Goal: Task Accomplishment & Management: Manage account settings

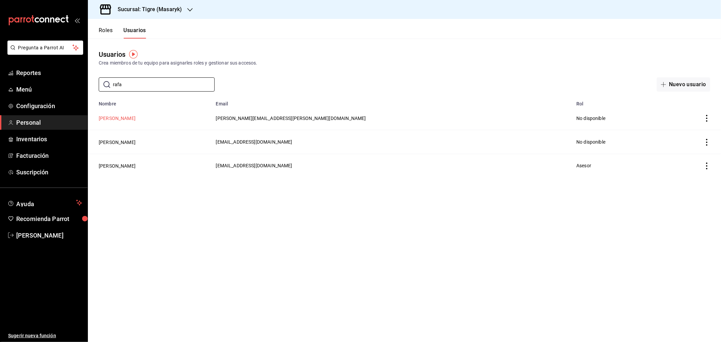
type input "rafa"
drag, startPoint x: 113, startPoint y: 119, endPoint x: 113, endPoint y: 124, distance: 4.4
click at [113, 119] on button "[PERSON_NAME]" at bounding box center [117, 118] width 37 height 7
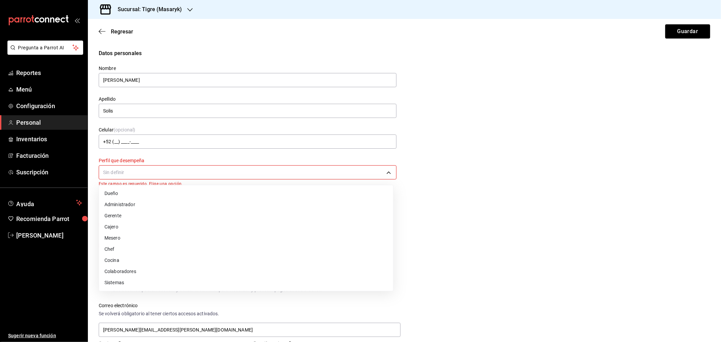
click at [156, 167] on body "Pregunta a Parrot AI Reportes Menú Configuración Personal Inventarios Facturaci…" at bounding box center [360, 171] width 721 height 342
click at [132, 206] on li "Administrador" at bounding box center [246, 204] width 294 height 11
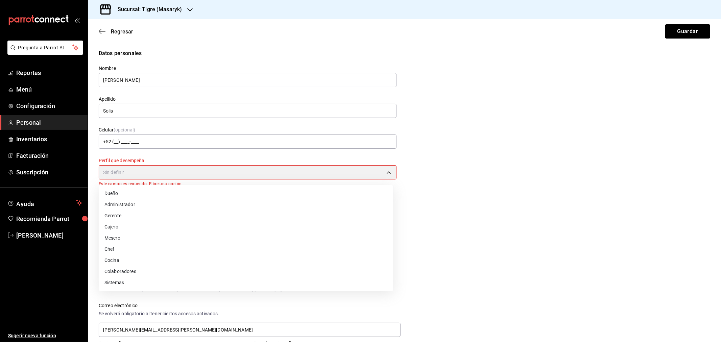
type input "ADMIN"
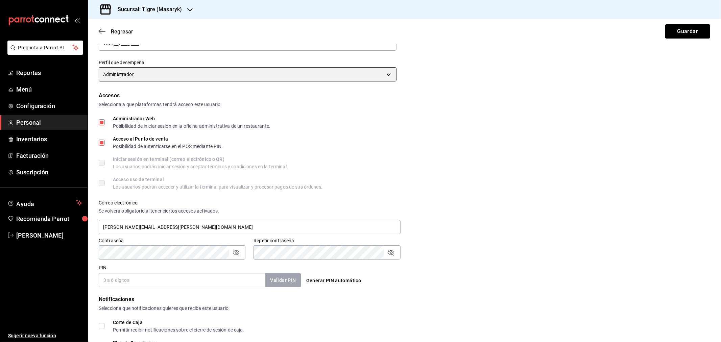
scroll to position [177, 0]
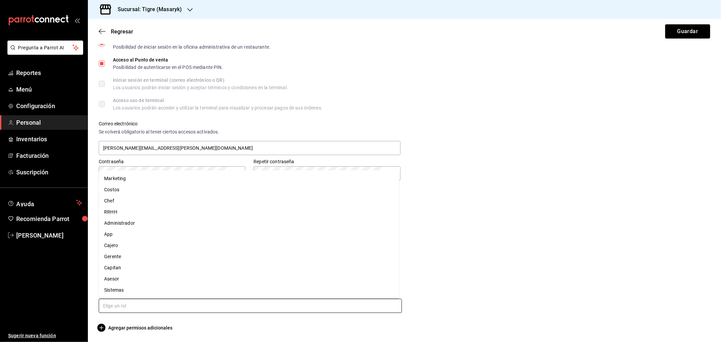
click at [110, 303] on input "text" at bounding box center [250, 306] width 303 height 14
click at [118, 236] on li "App" at bounding box center [249, 234] width 300 height 11
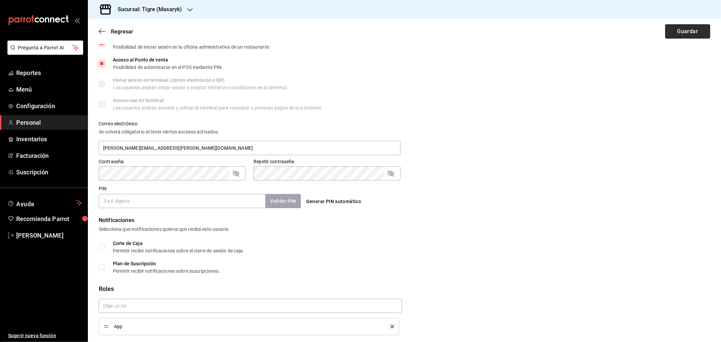
click at [678, 29] on button "Guardar" at bounding box center [687, 31] width 45 height 14
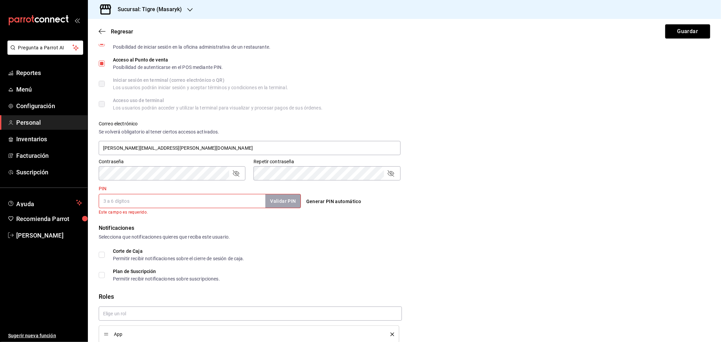
drag, startPoint x: 175, startPoint y: 202, endPoint x: 177, endPoint y: 195, distance: 7.4
click at [175, 202] on input "PIN" at bounding box center [182, 201] width 167 height 14
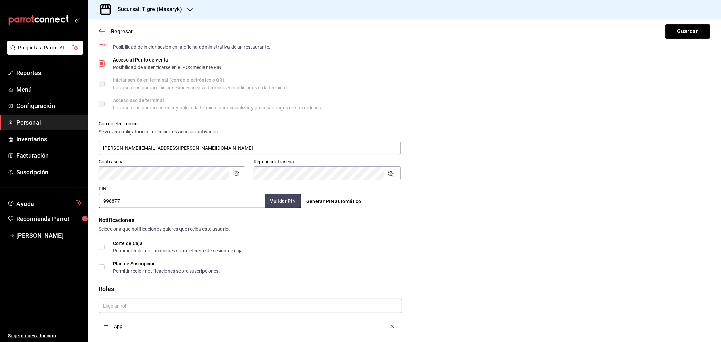
click at [690, 29] on button "Guardar" at bounding box center [687, 31] width 45 height 14
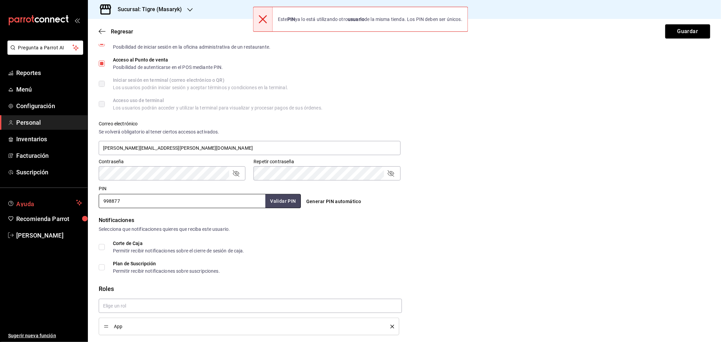
drag, startPoint x: 100, startPoint y: 200, endPoint x: 14, endPoint y: 204, distance: 86.2
click at [16, 207] on div "Pregunta a Parrot AI Reportes Menú Configuración Personal Inventarios Facturaci…" at bounding box center [360, 171] width 721 height 342
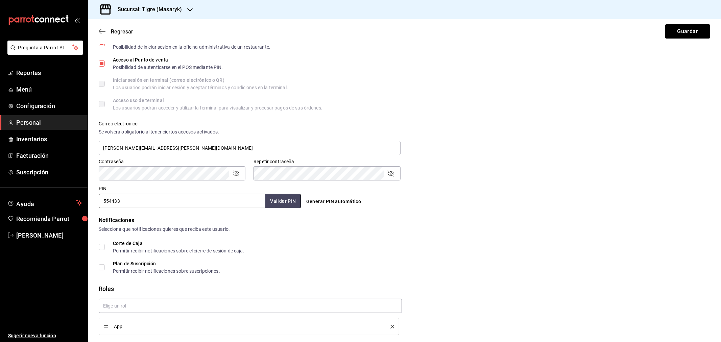
type input "554433"
click at [676, 29] on button "Guardar" at bounding box center [687, 31] width 45 height 14
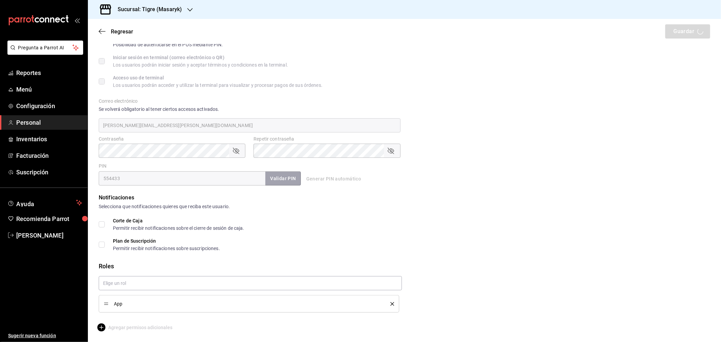
scroll to position [49, 0]
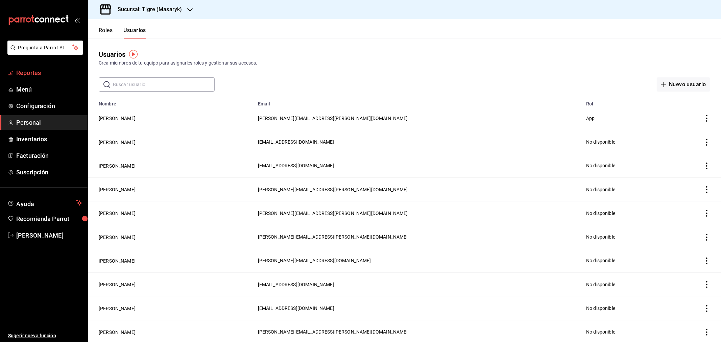
click at [41, 78] on link "Reportes" at bounding box center [44, 73] width 88 height 15
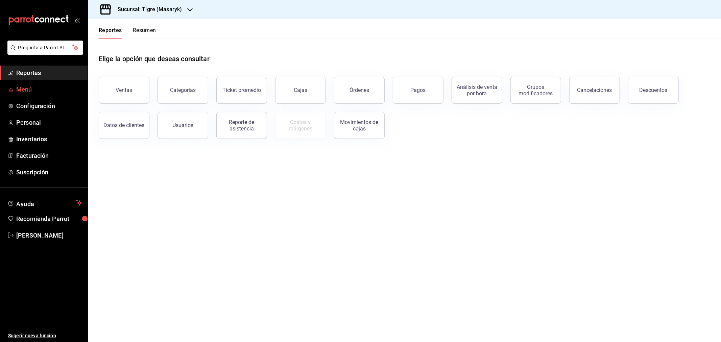
click at [29, 90] on span "Menú" at bounding box center [49, 89] width 66 height 9
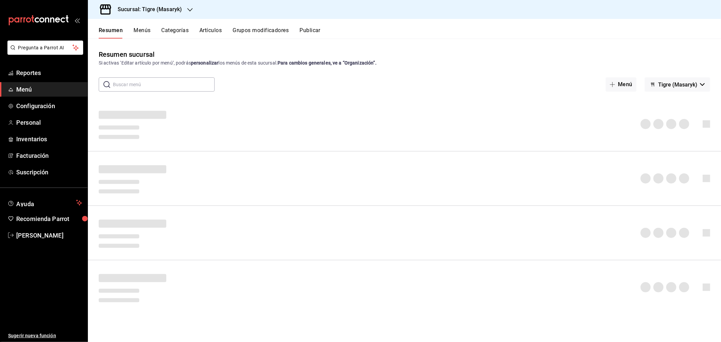
click at [215, 32] on button "Artículos" at bounding box center [210, 32] width 22 height 11
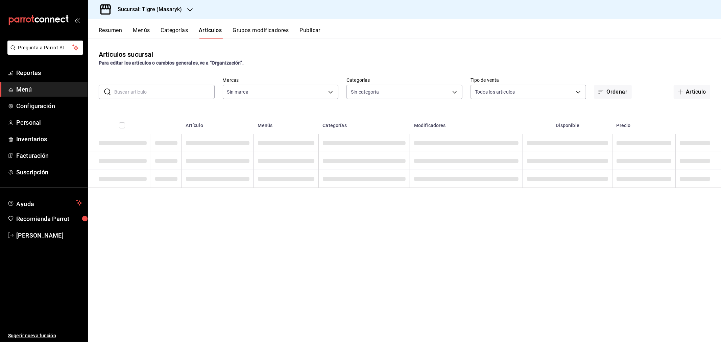
type input "0f86158e-2edf-4eb8-b958-7d07c808eb5c"
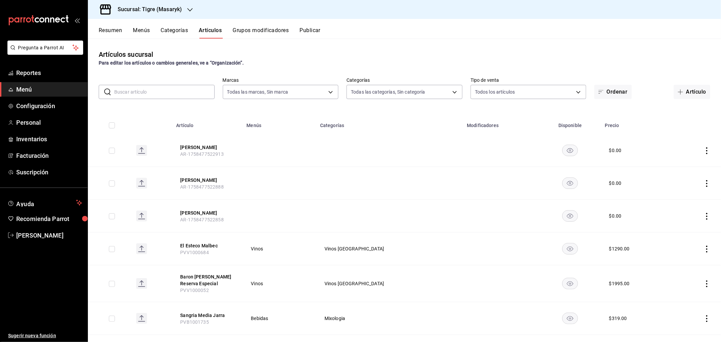
type input "7cd27861-1019-4265-ada8-0a6349b72ebc,77c47ebf-2aa7-4ca3-900f-d4e8133ed13d,d84ff…"
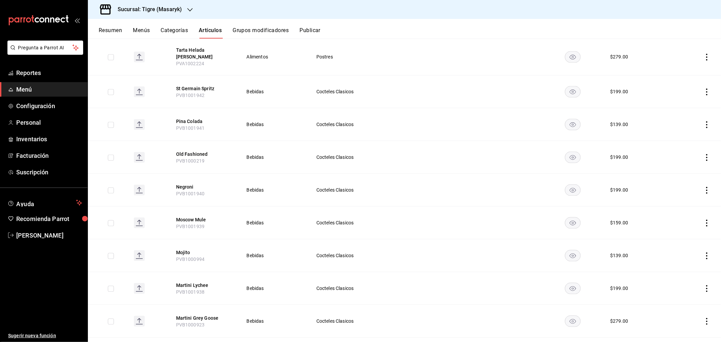
scroll to position [1187, 0]
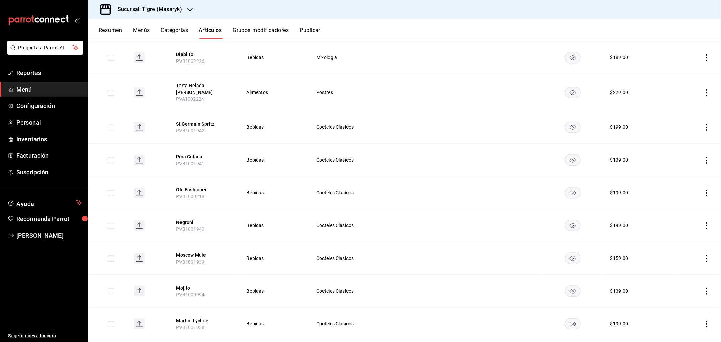
click at [141, 31] on button "Menús" at bounding box center [141, 32] width 17 height 11
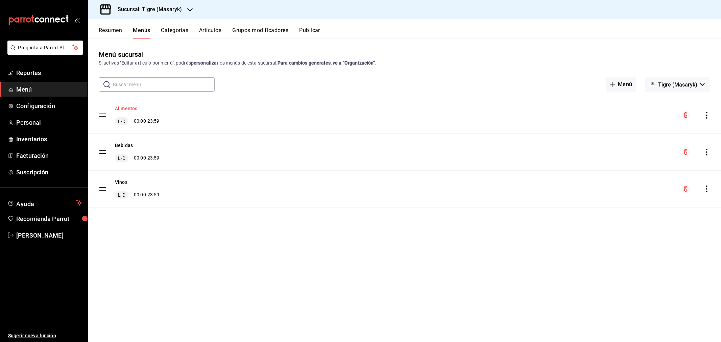
click at [127, 106] on button "Alimentos" at bounding box center [126, 108] width 22 height 7
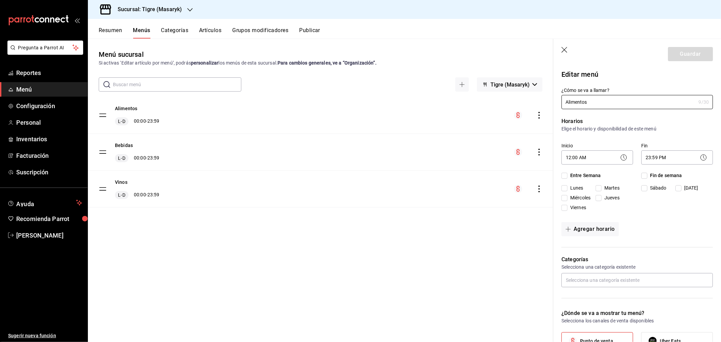
checkbox input "true"
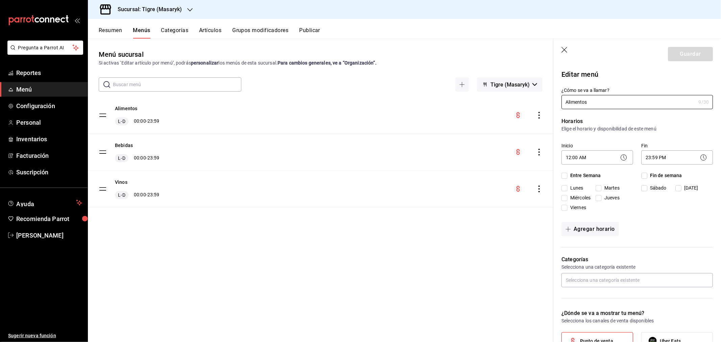
checkbox input "true"
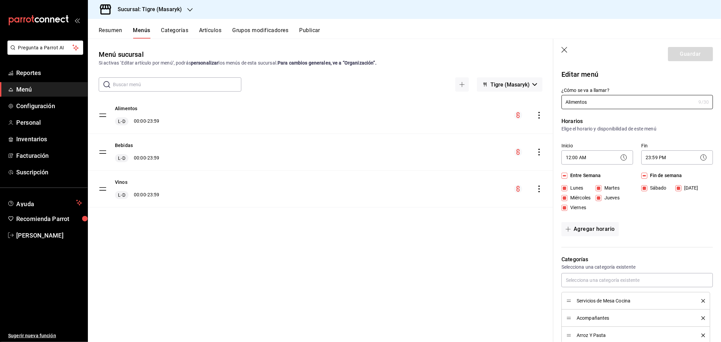
drag, startPoint x: 564, startPoint y: 51, endPoint x: 509, endPoint y: 43, distance: 55.0
click at [564, 51] on icon "button" at bounding box center [564, 50] width 7 height 7
checkbox input "false"
type input "1758735887235"
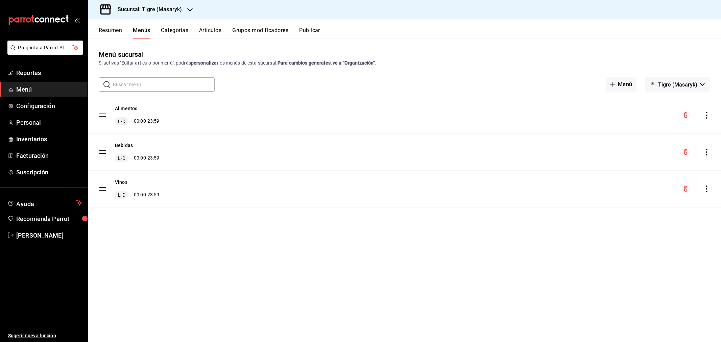
checkbox input "false"
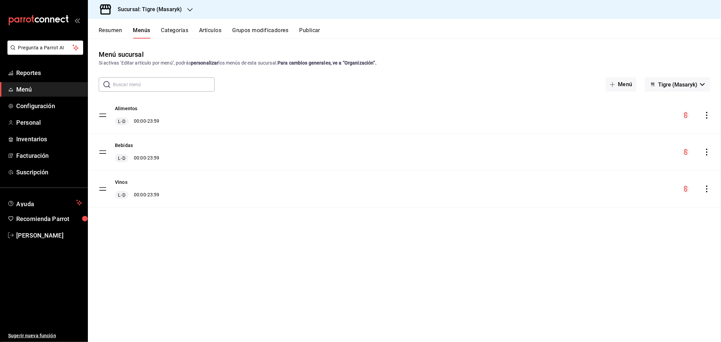
checkbox input "false"
click at [705, 110] on div "Alimentos L-D 00:00 - 23:59" at bounding box center [404, 115] width 633 height 36
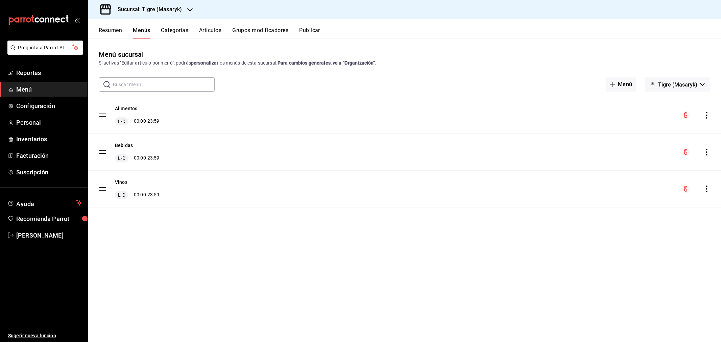
click at [707, 120] on div "Alimentos L-D 00:00 - 23:59" at bounding box center [404, 115] width 633 height 36
click at [706, 112] on icon "actions" at bounding box center [706, 115] width 1 height 7
click at [623, 159] on span "Previsualizar" at bounding box center [653, 158] width 82 height 7
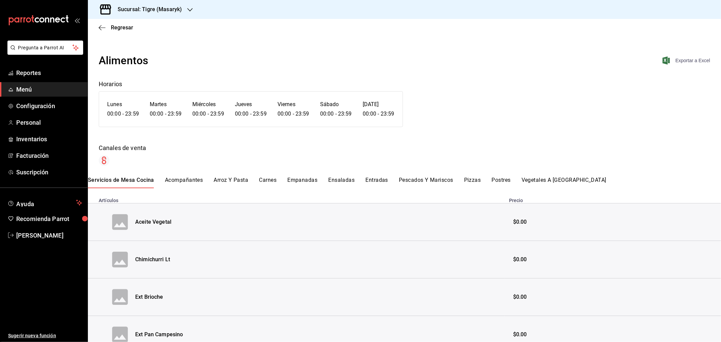
click at [683, 57] on span "Exportar a Excel" at bounding box center [687, 60] width 46 height 8
click at [103, 27] on icon "button" at bounding box center [102, 28] width 7 height 6
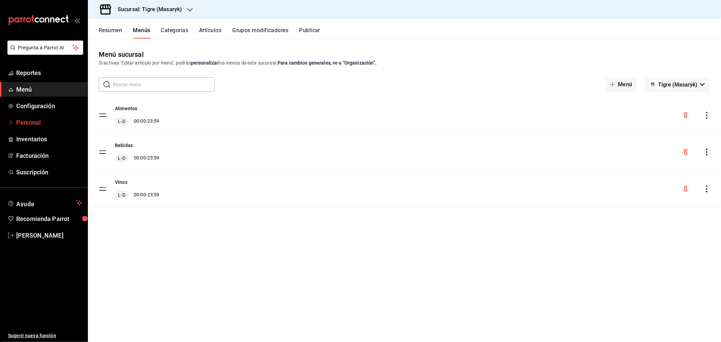
click at [32, 122] on span "Personal" at bounding box center [49, 122] width 66 height 9
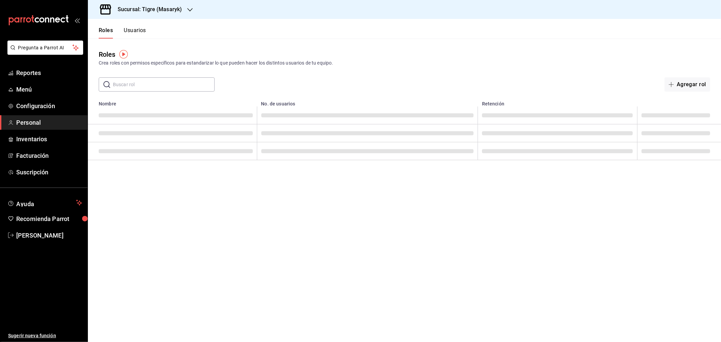
click at [131, 27] on button "Usuarios" at bounding box center [135, 32] width 22 height 11
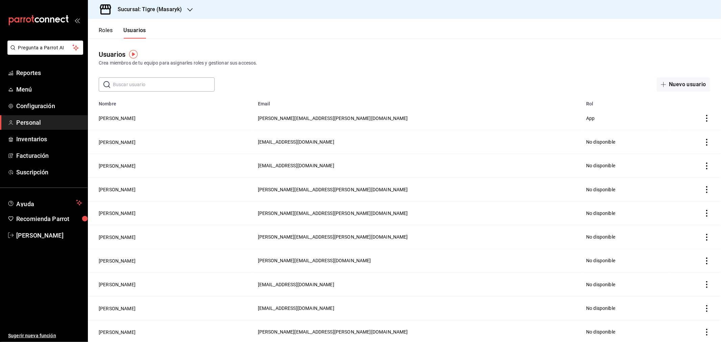
click at [141, 85] on input "text" at bounding box center [164, 85] width 102 height 14
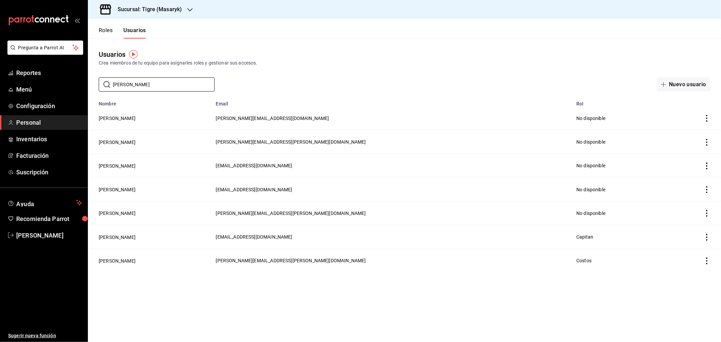
type input "[PERSON_NAME]"
click at [163, 2] on div "Sucursal: Tigre (Masaryk)" at bounding box center [144, 9] width 102 height 19
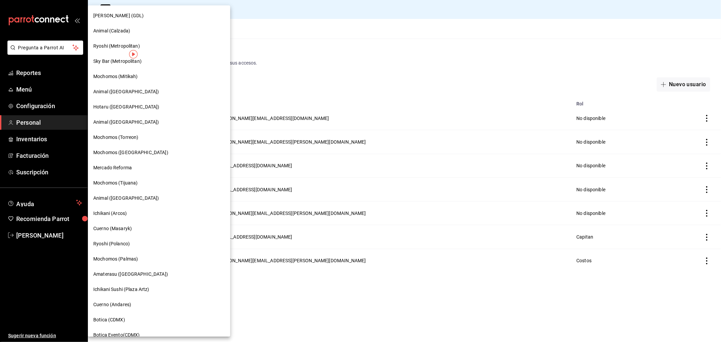
click at [118, 30] on span "Animal (Calzada)" at bounding box center [111, 30] width 37 height 7
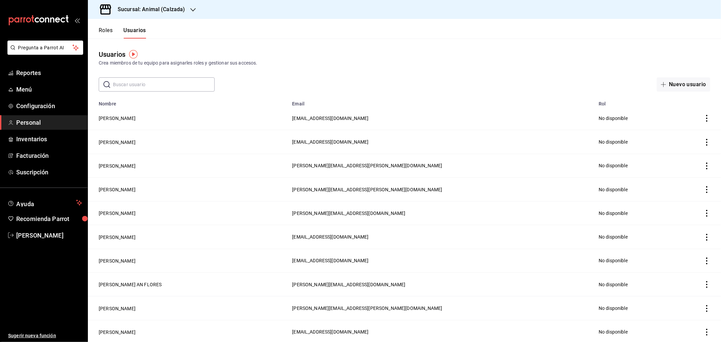
click at [134, 89] on input "text" at bounding box center [164, 85] width 102 height 14
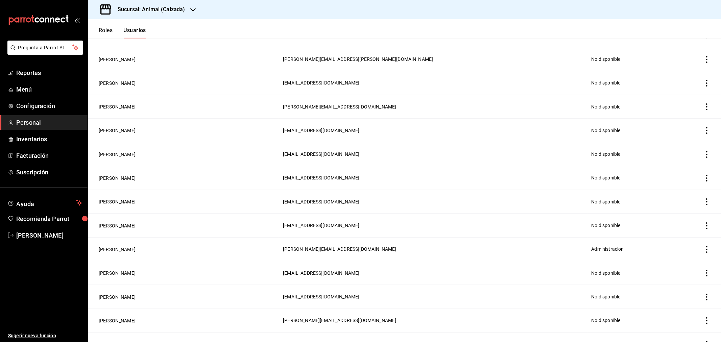
scroll to position [338, 0]
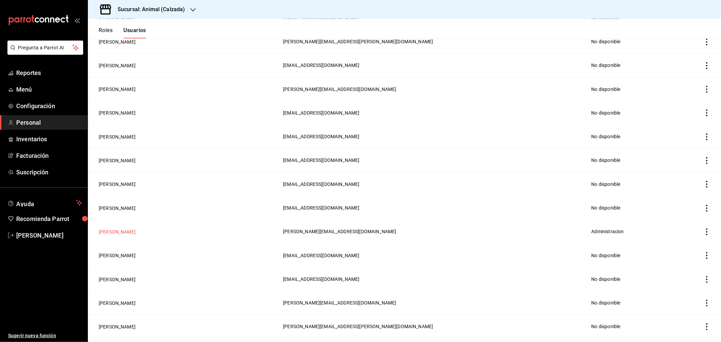
type input "[PERSON_NAME]"
click at [108, 228] on button "[PERSON_NAME]" at bounding box center [117, 231] width 37 height 7
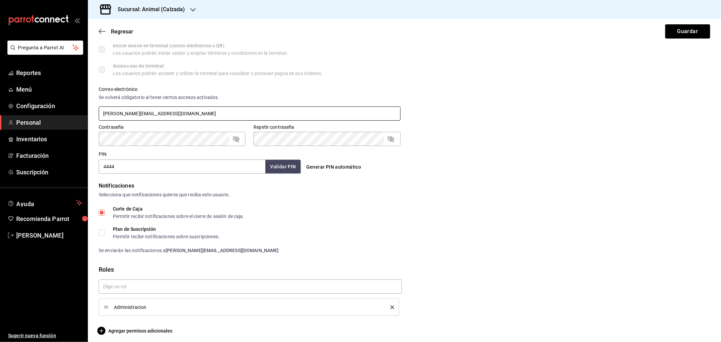
scroll to position [215, 0]
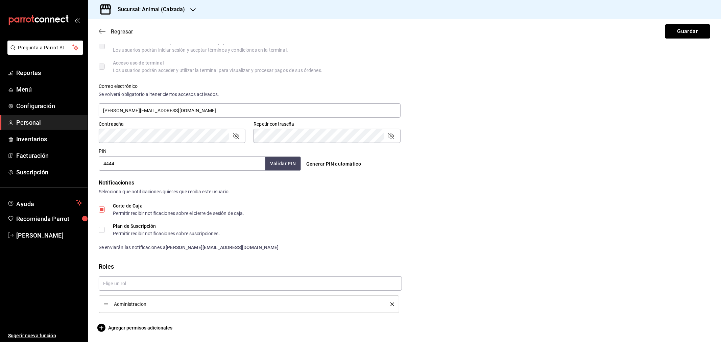
click at [106, 33] on span "Regresar" at bounding box center [116, 31] width 34 height 6
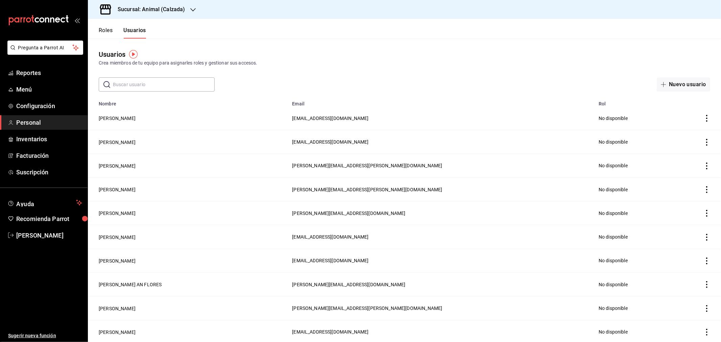
click at [105, 30] on button "Roles" at bounding box center [106, 32] width 14 height 11
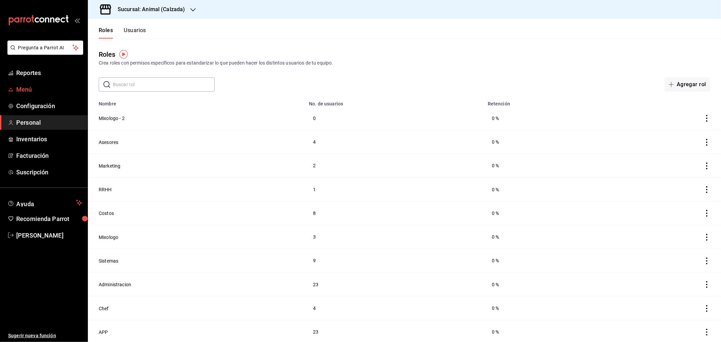
click at [27, 85] on span "Menú" at bounding box center [49, 89] width 66 height 9
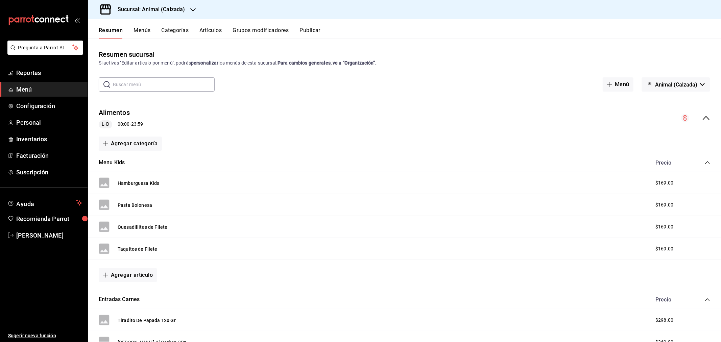
click at [147, 30] on button "Menús" at bounding box center [141, 32] width 17 height 11
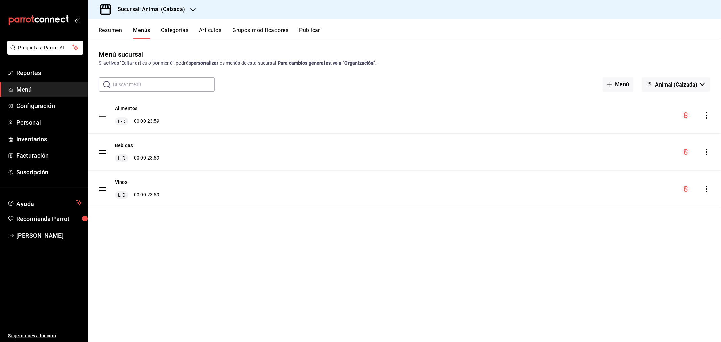
click at [707, 116] on icon "actions" at bounding box center [706, 115] width 7 height 7
click at [629, 157] on span "Previsualizar" at bounding box center [653, 158] width 82 height 7
